Goal: Transaction & Acquisition: Purchase product/service

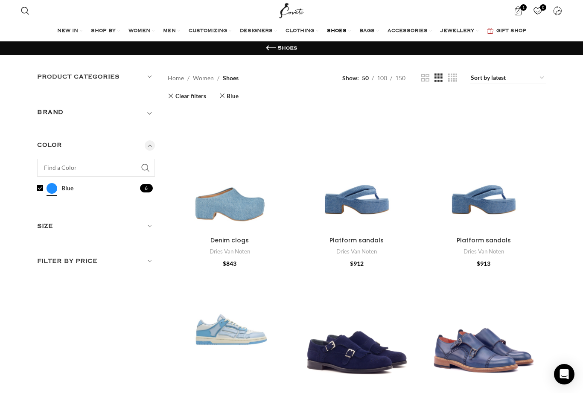
click at [512, 9] on link "1 item $ 961" at bounding box center [519, 10] width 18 height 17
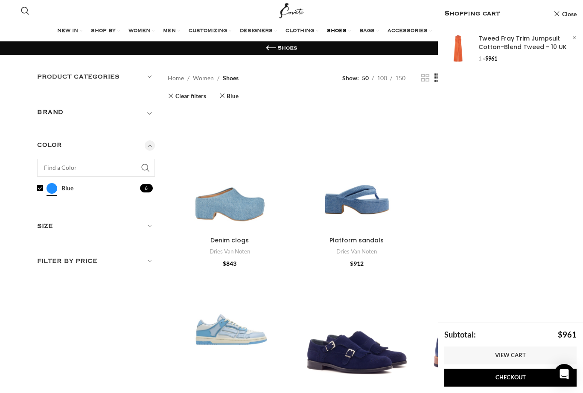
click at [526, 41] on link "Show" at bounding box center [510, 48] width 145 height 41
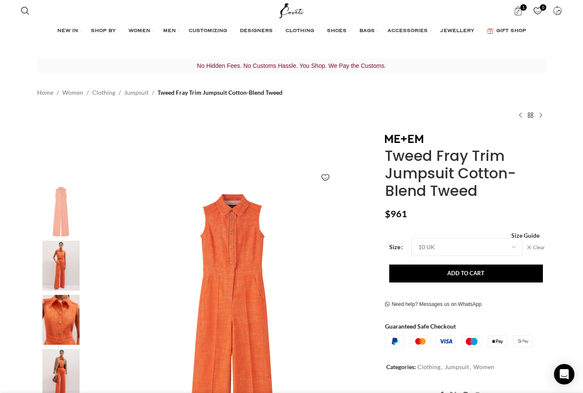
click at [470, 277] on button "Add to cart" at bounding box center [466, 274] width 154 height 18
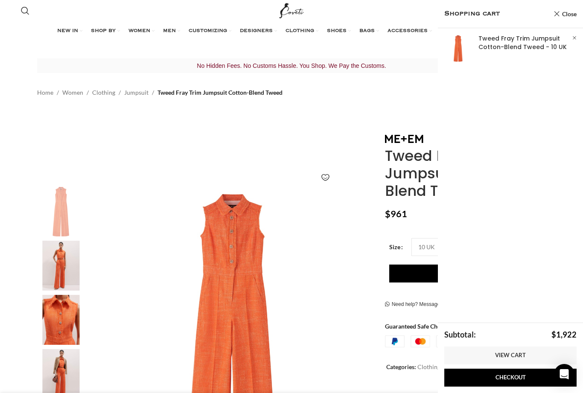
click at [512, 377] on link "Checkout" at bounding box center [511, 378] width 132 height 18
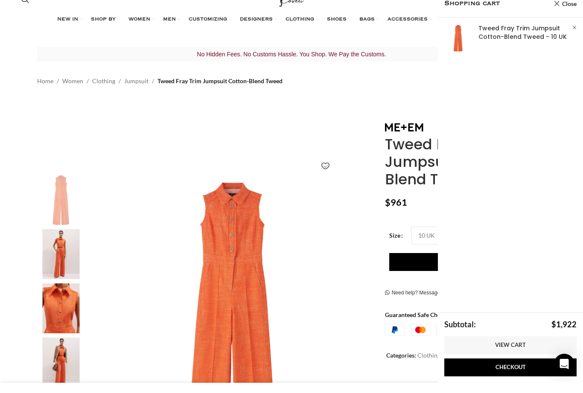
scroll to position [0, 0]
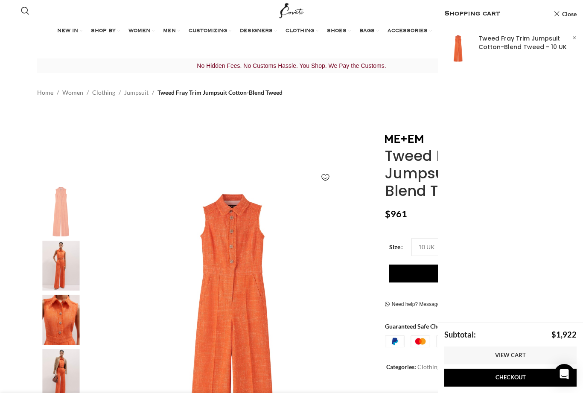
click at [531, 50] on link "Show" at bounding box center [510, 48] width 145 height 41
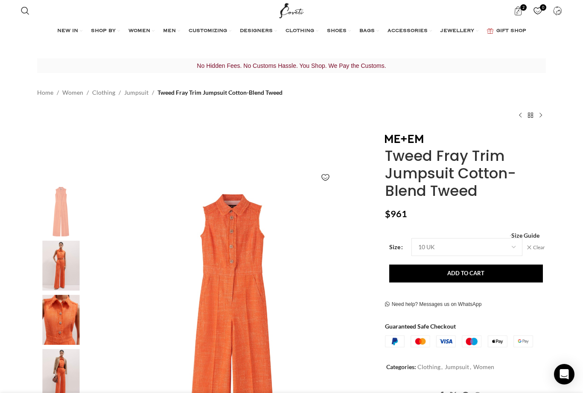
click at [497, 274] on button "Add to cart" at bounding box center [466, 274] width 154 height 18
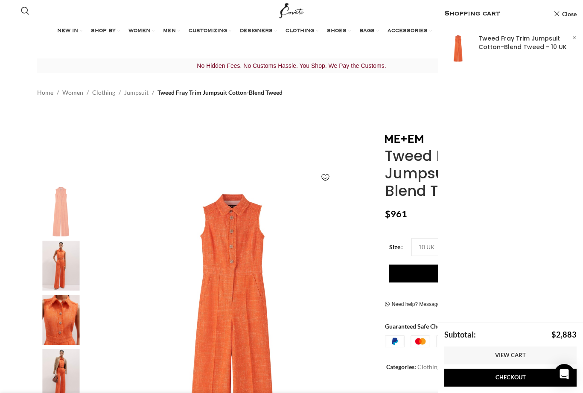
click at [511, 357] on link "View cart" at bounding box center [511, 356] width 132 height 18
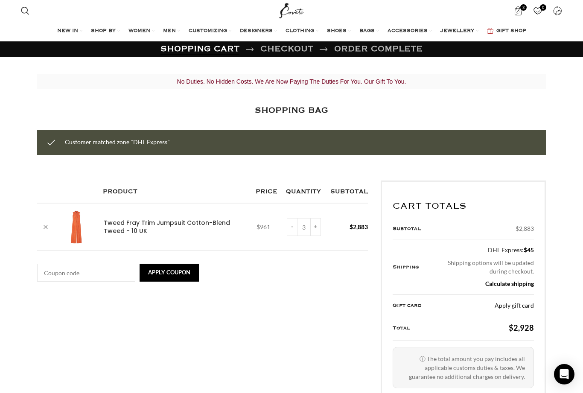
click at [291, 229] on input "-" at bounding box center [292, 227] width 11 height 18
type input "2"
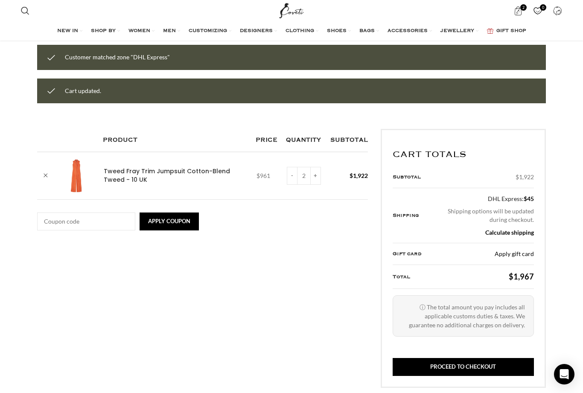
scroll to position [87, 0]
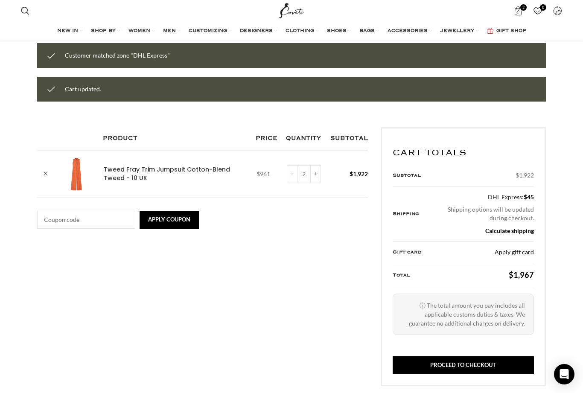
click at [287, 178] on input "-" at bounding box center [292, 174] width 11 height 18
type input "1"
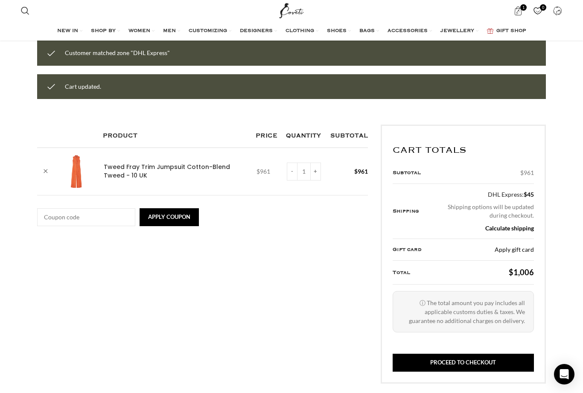
scroll to position [89, 0]
click at [512, 225] on link "Calculate shipping" at bounding box center [510, 228] width 49 height 7
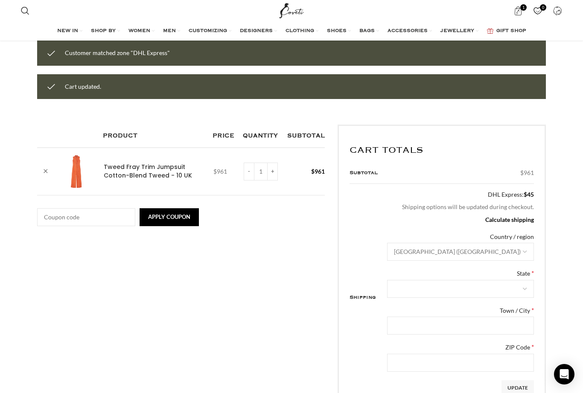
click at [524, 294] on span at bounding box center [525, 289] width 18 height 18
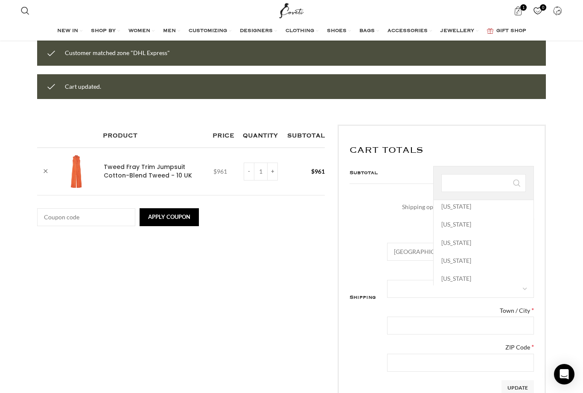
scroll to position [773, 0]
select select "UT"
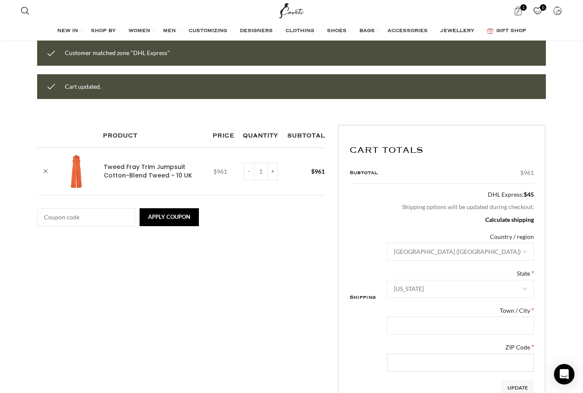
click at [500, 366] on input "ZIP Code *" at bounding box center [460, 363] width 147 height 18
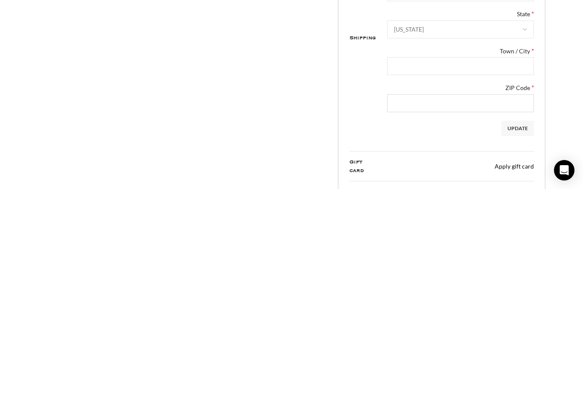
type input "84098"
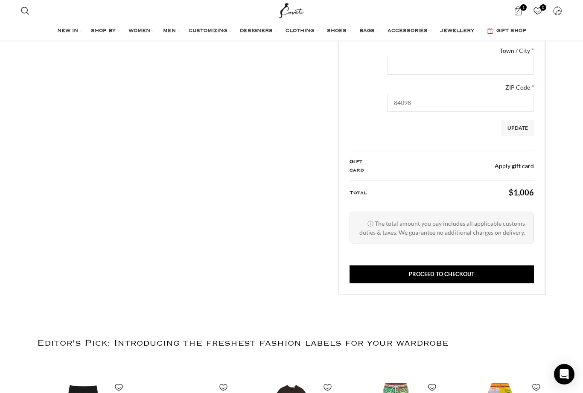
scroll to position [0, 360]
click at [516, 53] on label "Town / City *" at bounding box center [460, 51] width 147 height 9
click at [516, 57] on input "Town / City *" at bounding box center [460, 66] width 147 height 18
type input "[GEOGRAPHIC_DATA]"
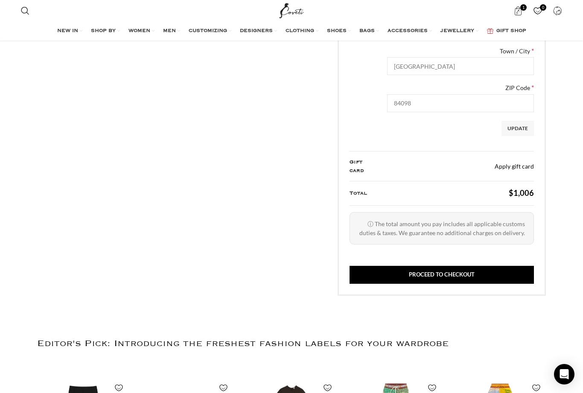
click at [524, 133] on button "Update" at bounding box center [518, 128] width 32 height 15
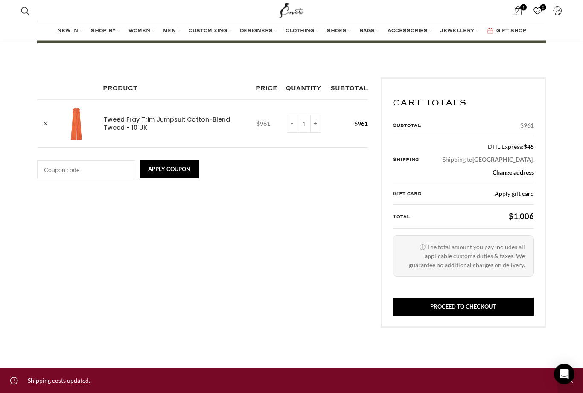
scroll to position [112, 0]
click at [474, 302] on link "Proceed to checkout" at bounding box center [463, 307] width 141 height 18
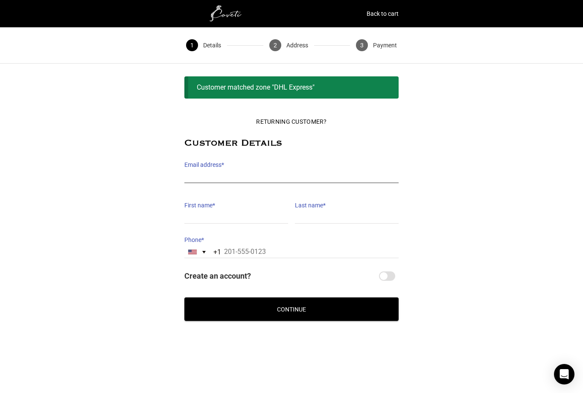
click at [254, 176] on input "Email address *" at bounding box center [291, 177] width 214 height 12
type input "[EMAIL_ADDRESS][DOMAIN_NAME]"
type input "[PERSON_NAME]"
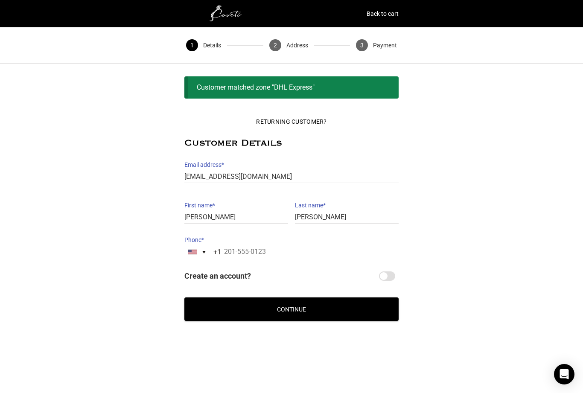
click at [260, 252] on input "Phone *" at bounding box center [291, 252] width 214 height 12
type input "[PHONE_NUMBER]"
click at [304, 319] on button "Continue" at bounding box center [291, 309] width 214 height 23
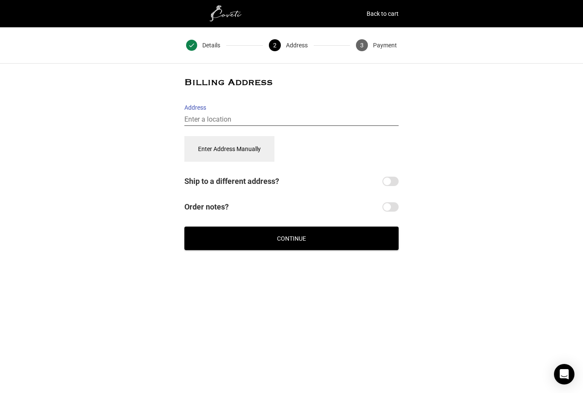
click at [247, 117] on input "Address" at bounding box center [291, 120] width 214 height 12
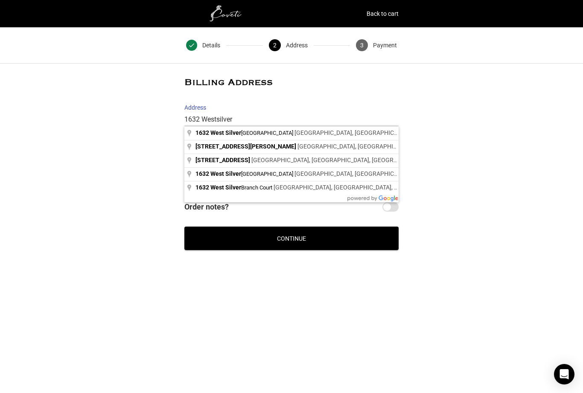
type input "[STREET_ADDRESS]"
select select "US"
type input "[STREET_ADDRESS]"
select select "UT"
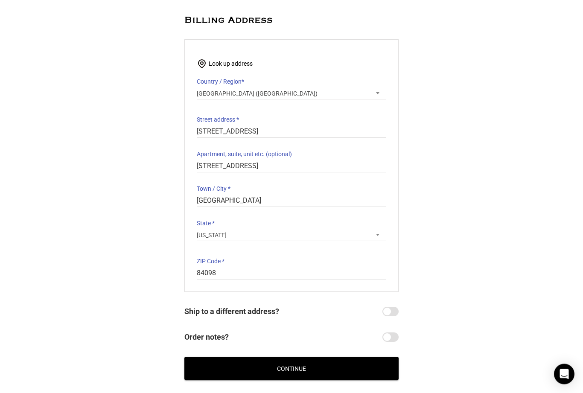
scroll to position [82, 0]
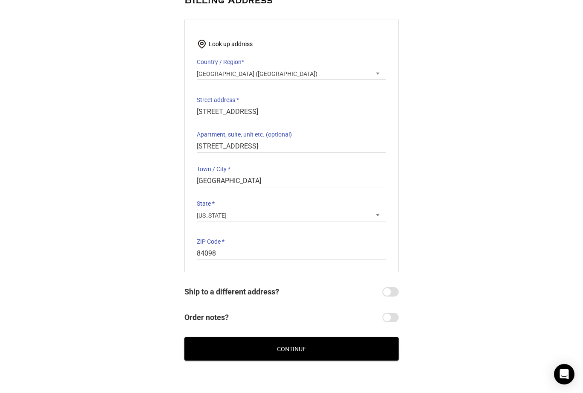
click at [293, 350] on button "Continue" at bounding box center [291, 348] width 214 height 23
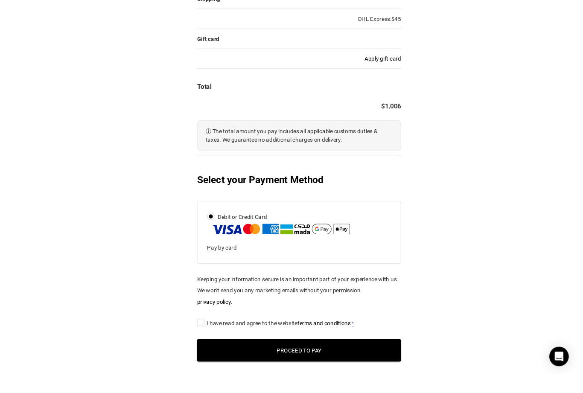
scroll to position [289, 1]
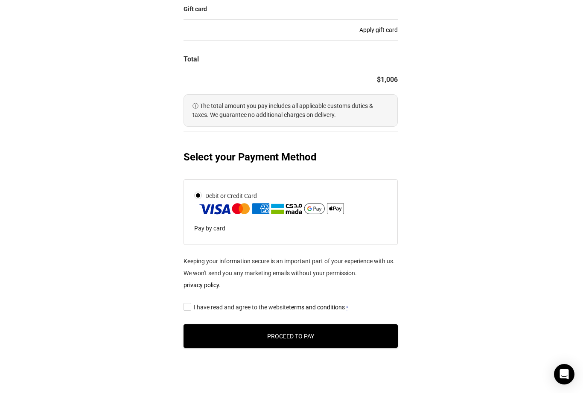
click at [187, 307] on input "I have read and agree to the website terms and conditions *" at bounding box center [187, 307] width 6 height 0
checkbox input "true"
click at [296, 344] on button "Proceed to Pay" at bounding box center [291, 336] width 214 height 23
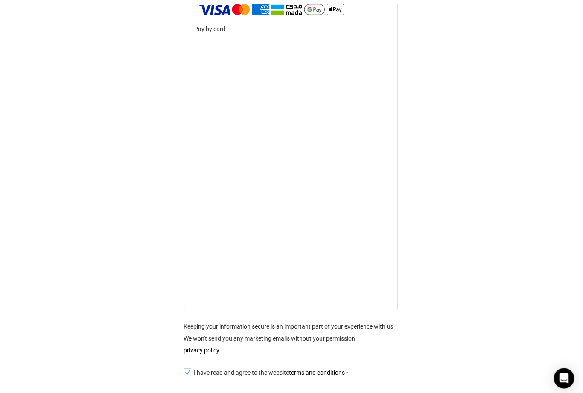
scroll to position [438, 1]
